Goal: Navigation & Orientation: Find specific page/section

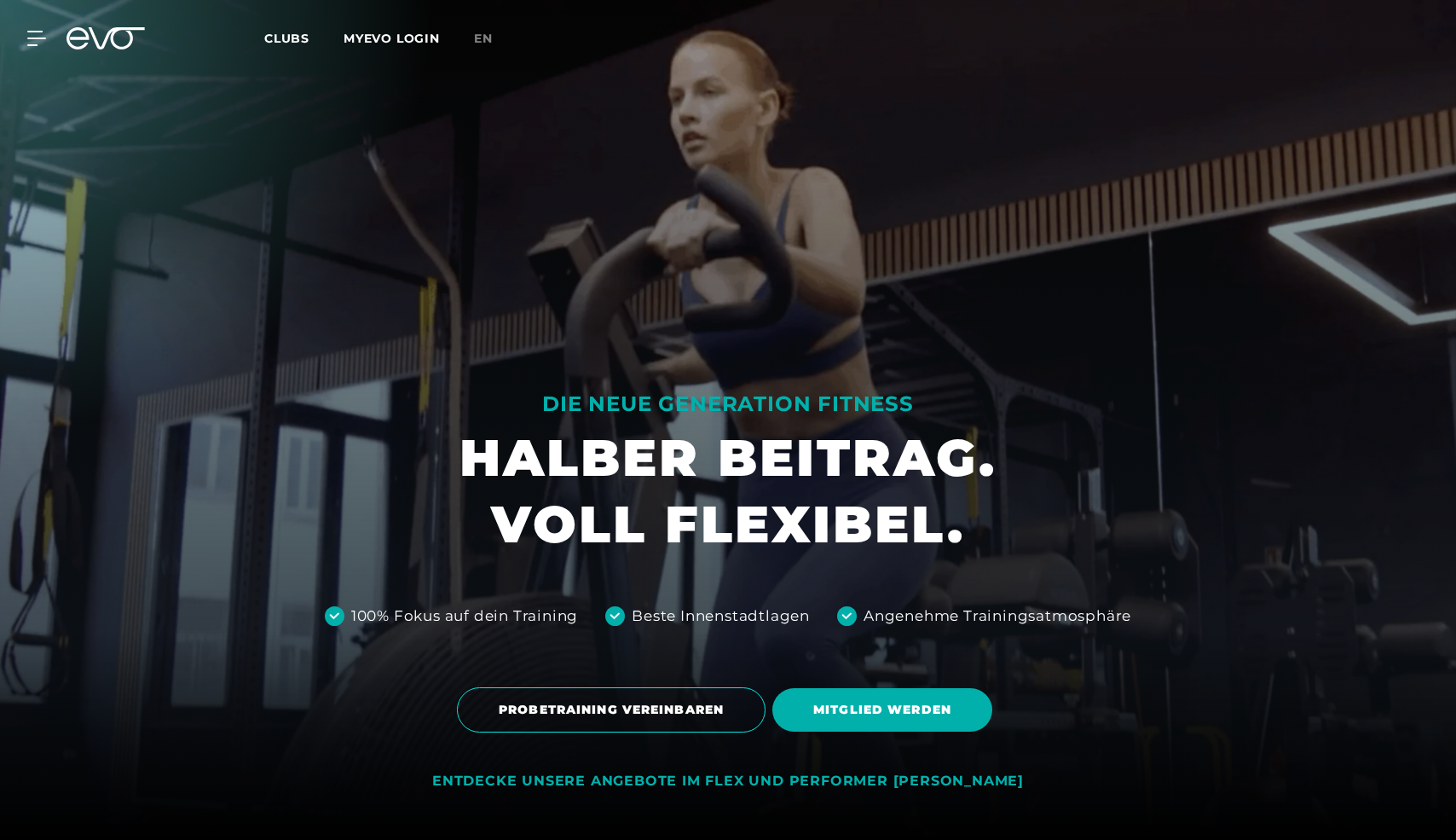
click at [81, 37] on icon at bounding box center [78, 39] width 22 height 22
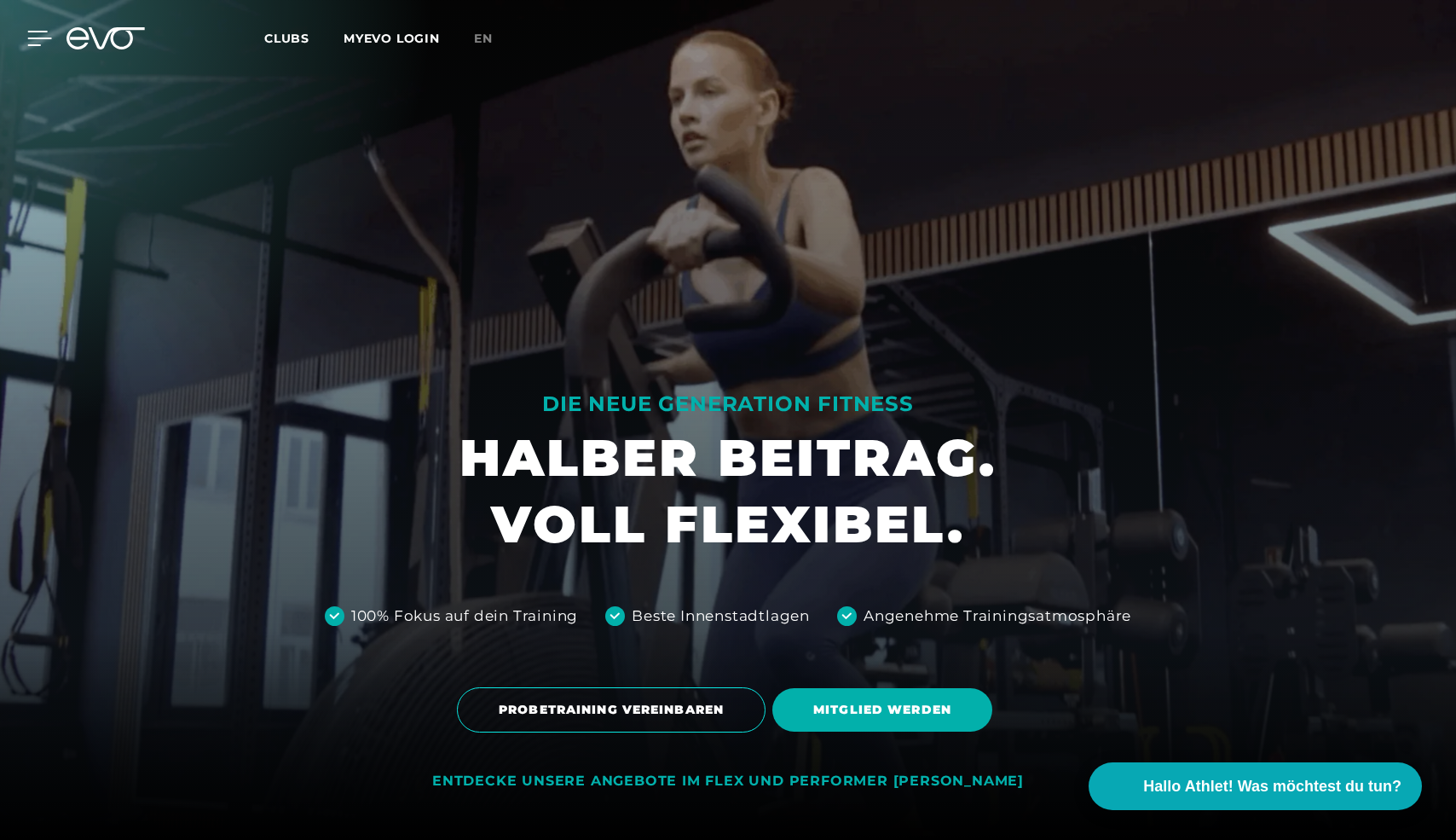
click at [34, 36] on icon at bounding box center [39, 39] width 25 height 15
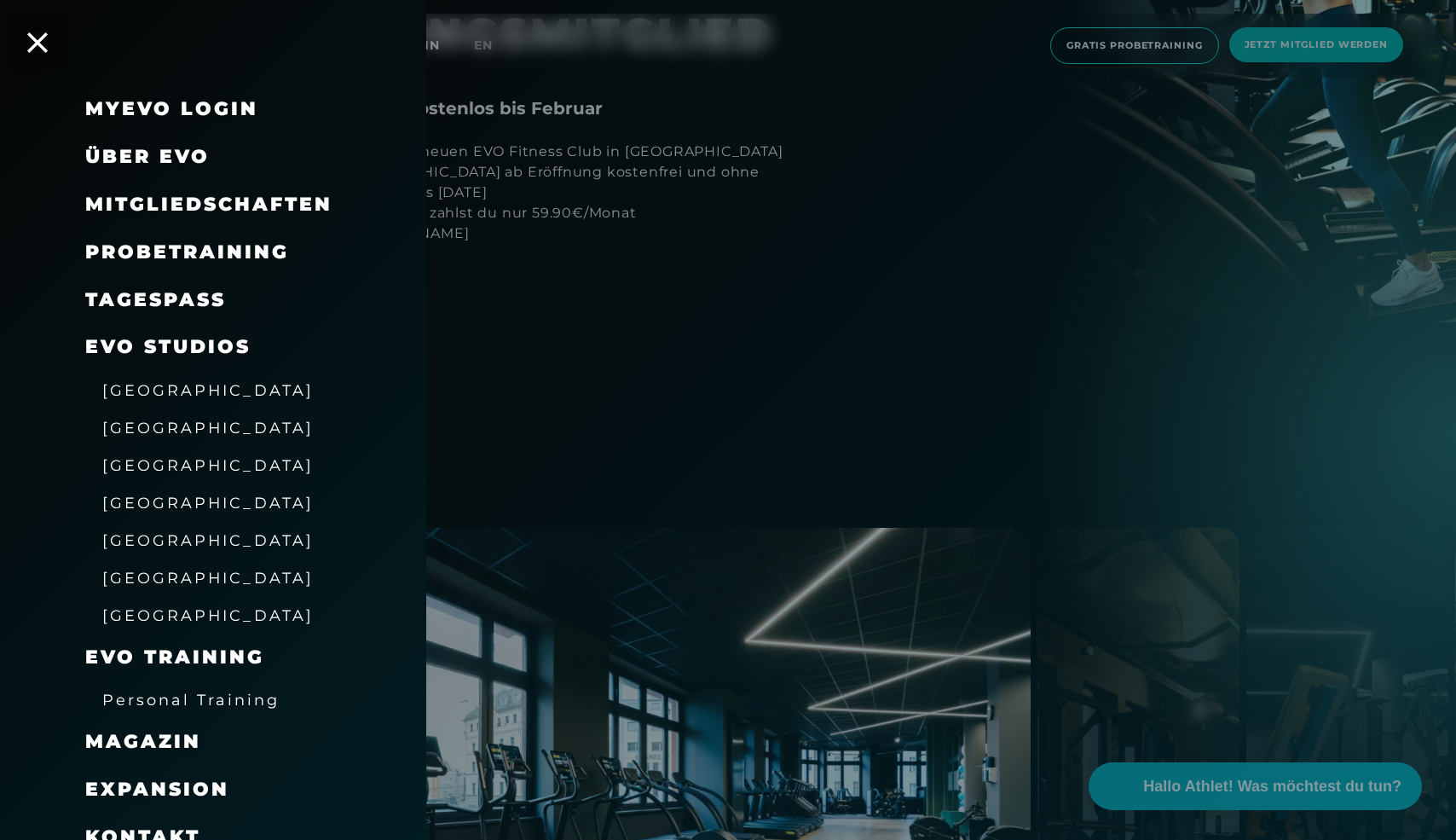
scroll to position [2416, 0]
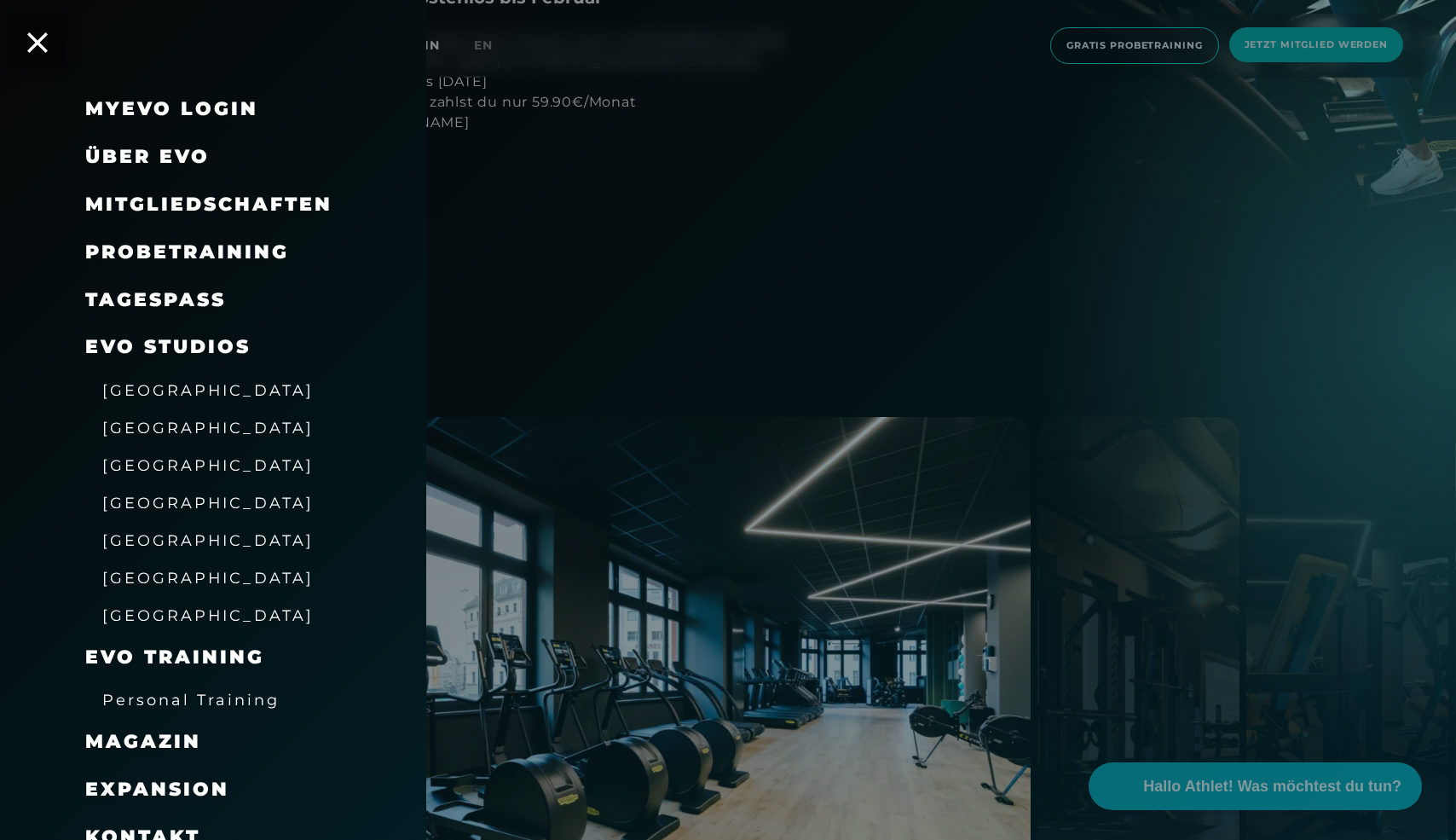
click at [707, 545] on div at bounding box center [728, 420] width 1456 height 840
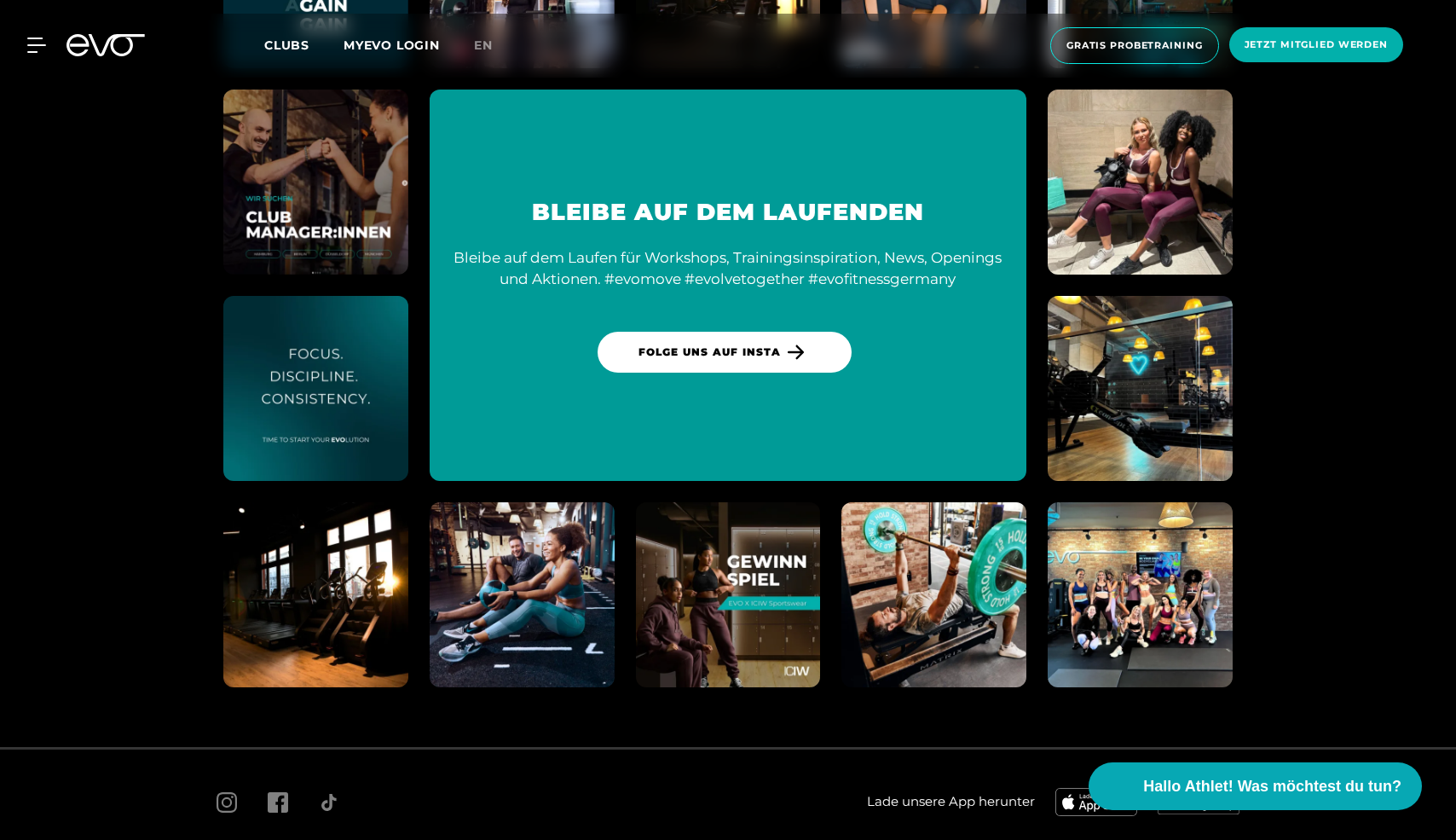
scroll to position [10105, 0]
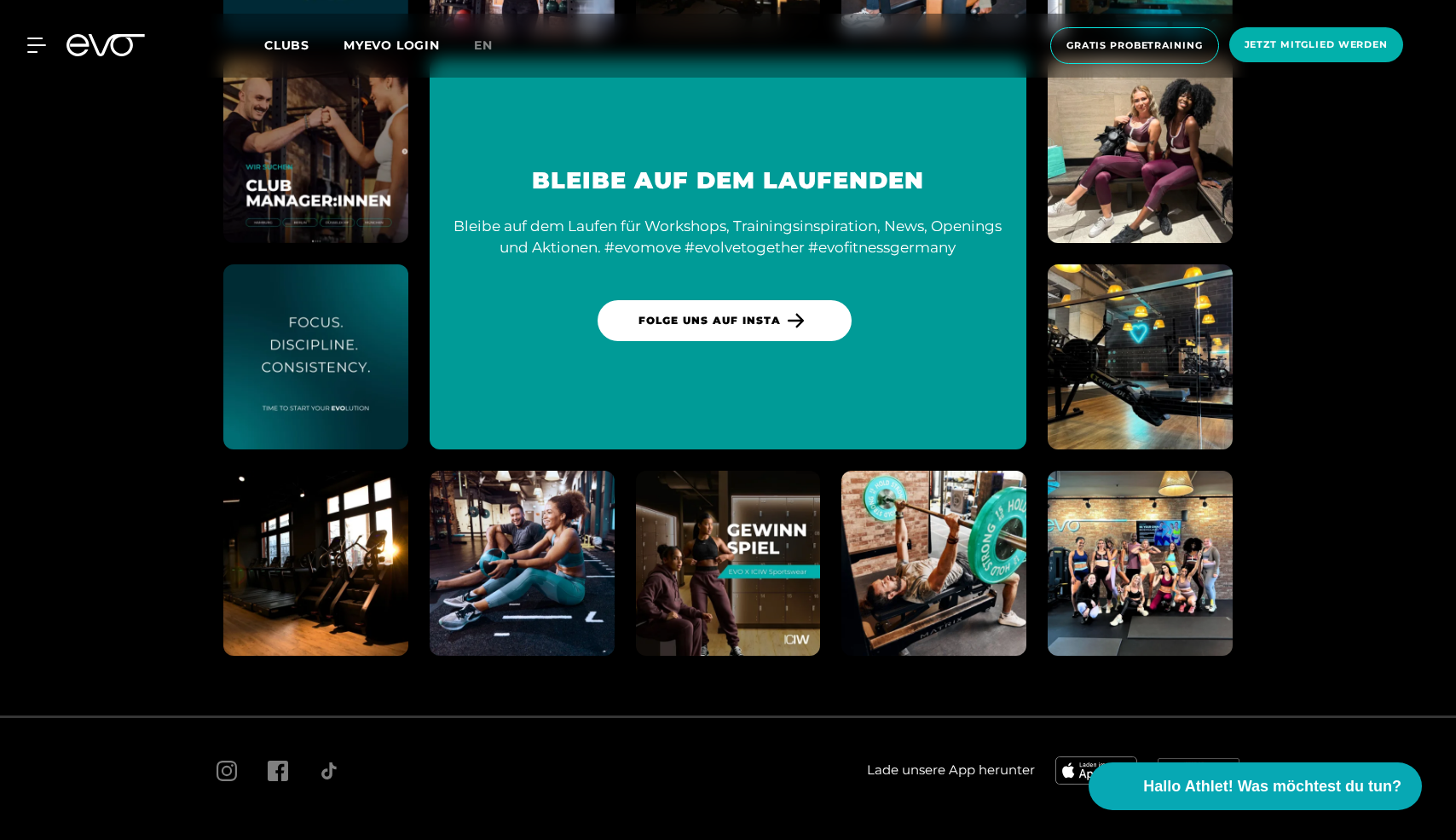
click at [41, 64] on div "MyEVO Login Über EVO Mitgliedschaften Probetraining TAGESPASS EVO Studios [GEOG…" at bounding box center [728, 45] width 1449 height 64
click at [286, 43] on span "Clubs" at bounding box center [287, 45] width 45 height 15
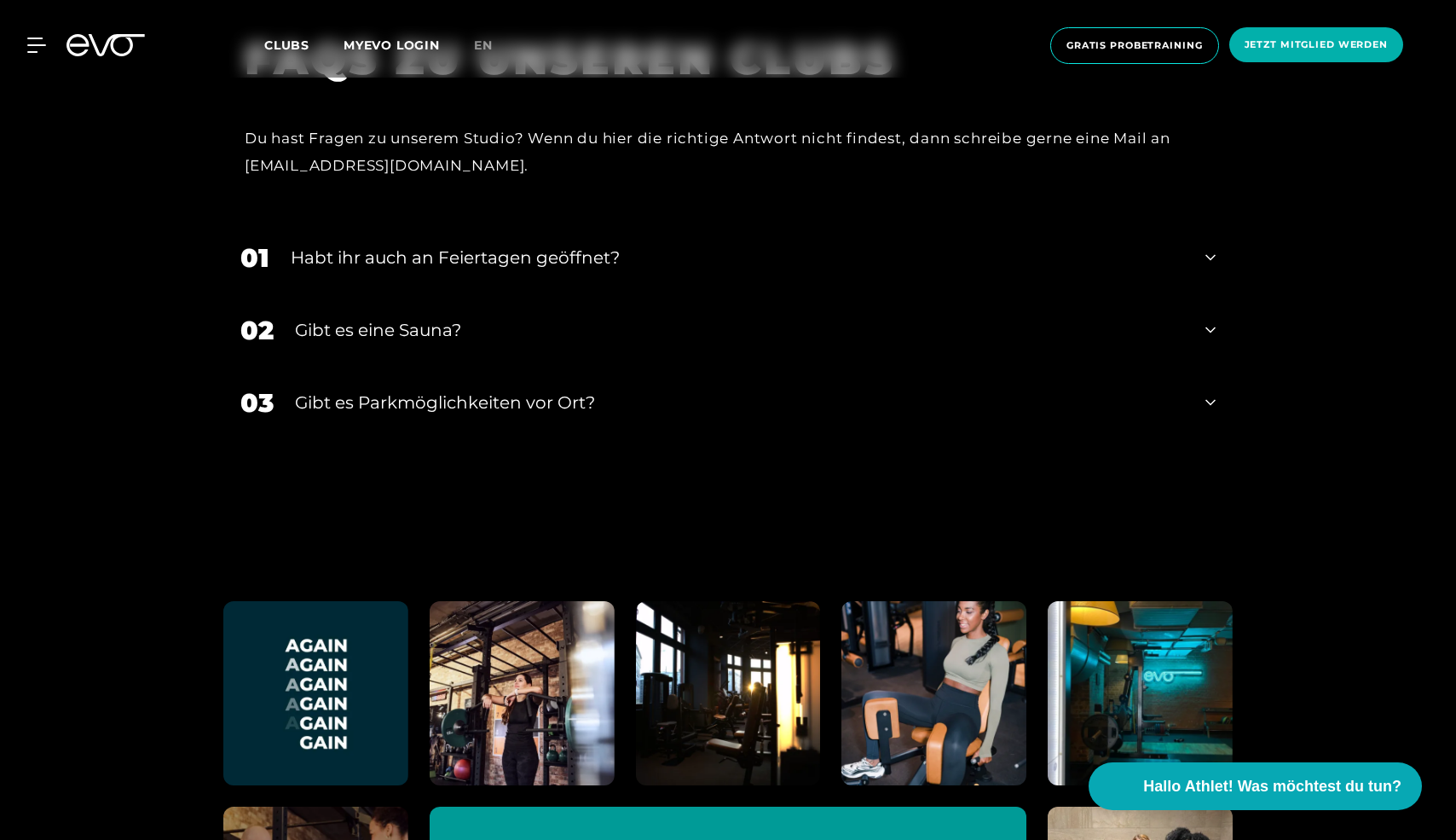
scroll to position [5091, 0]
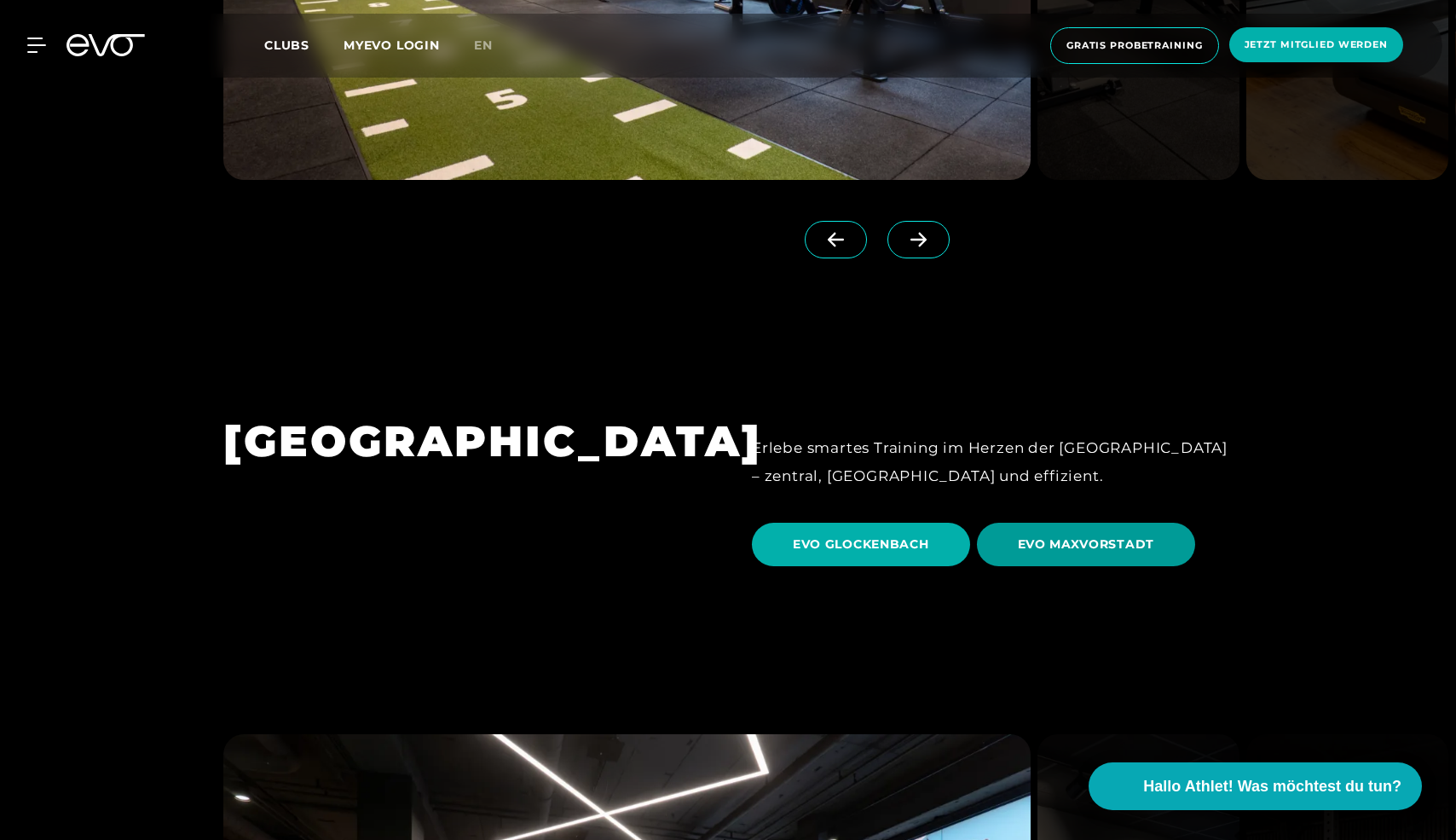
click at [1023, 535] on span "EVO MAXVORSTADT" at bounding box center [1087, 544] width 137 height 18
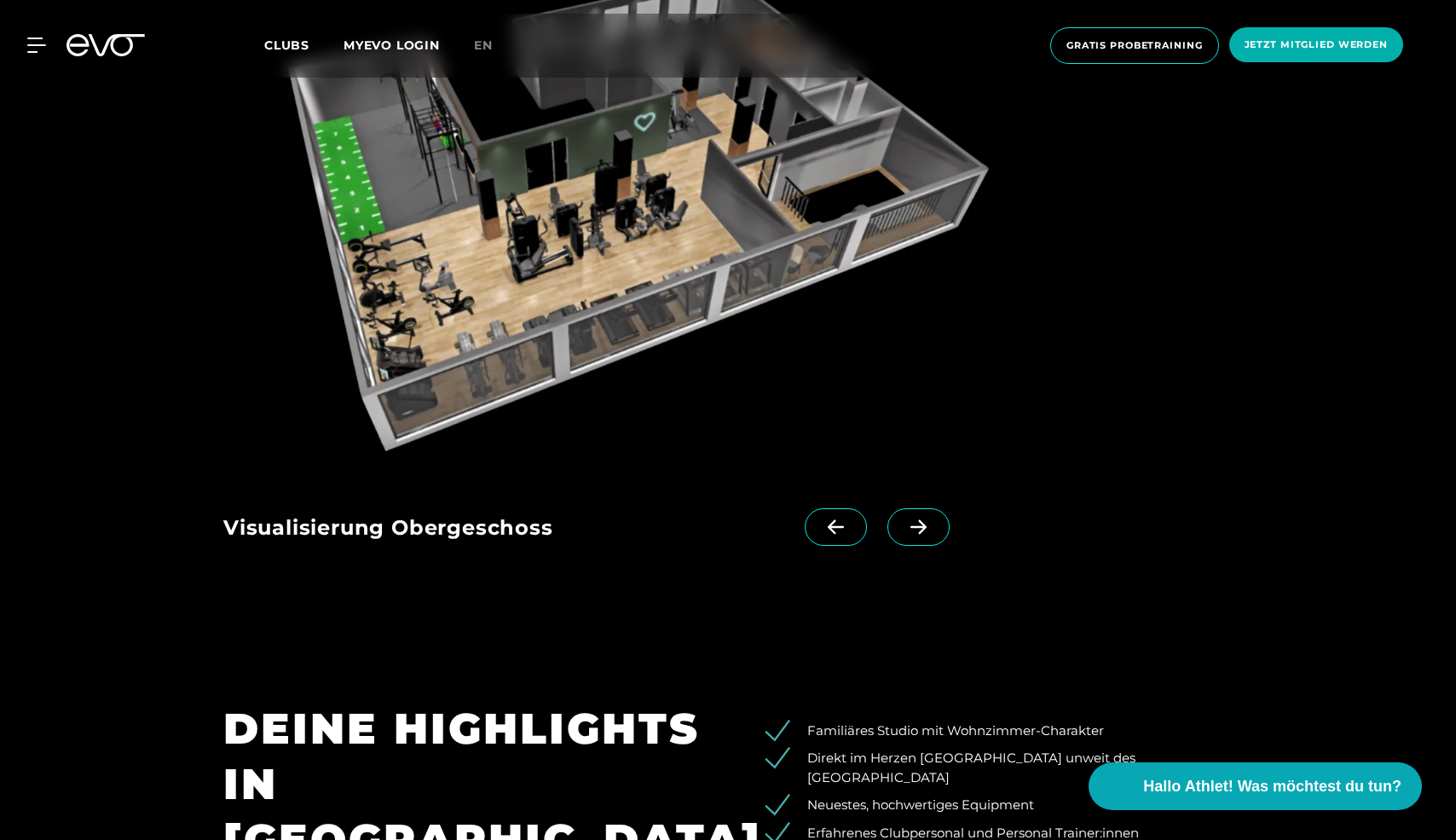
scroll to position [2483, 0]
